Goal: Transaction & Acquisition: Purchase product/service

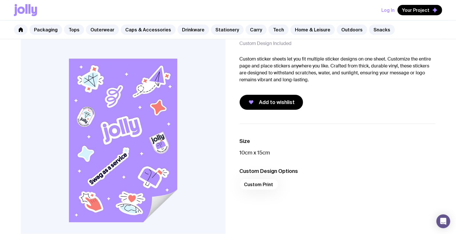
scroll to position [32, 0]
click at [117, 99] on img at bounding box center [123, 139] width 205 height 246
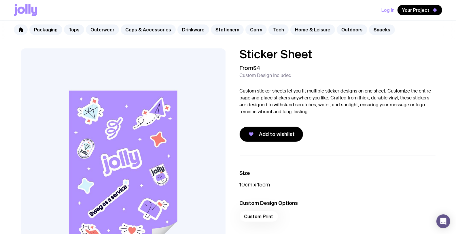
scroll to position [0, 0]
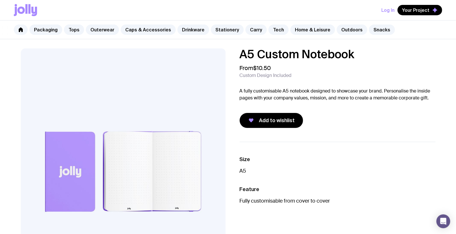
click at [418, 137] on div "A5 Custom Notebook From $10.50 Custom Design Included A fully customisable A5 n…" at bounding box center [228, 171] width 443 height 246
